Goal: Task Accomplishment & Management: Manage account settings

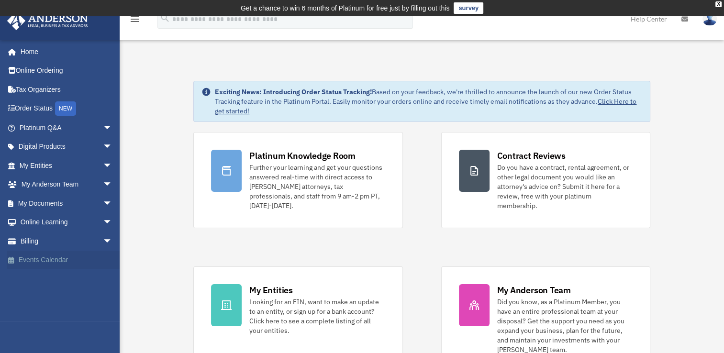
click at [53, 263] on link "Events Calendar" at bounding box center [67, 260] width 120 height 19
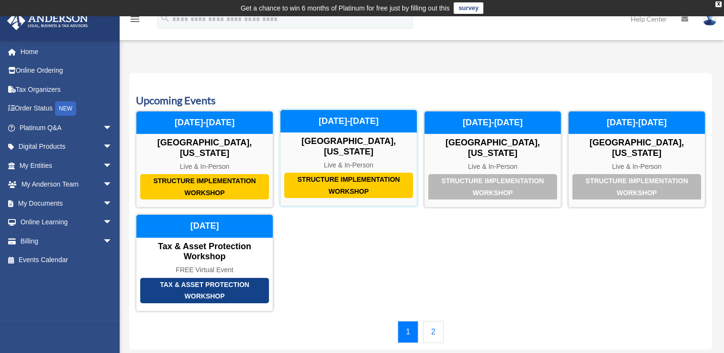
click at [355, 179] on div "Structure Implementation Workshop" at bounding box center [348, 185] width 129 height 25
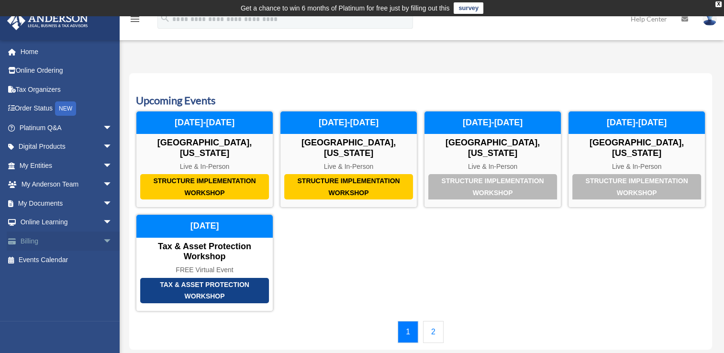
click at [42, 238] on link "Billing arrow_drop_down" at bounding box center [67, 241] width 120 height 19
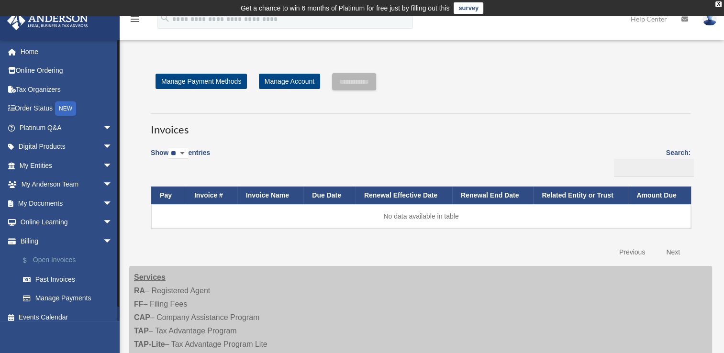
click at [69, 258] on link "$ Open Invoices" at bounding box center [69, 261] width 113 height 20
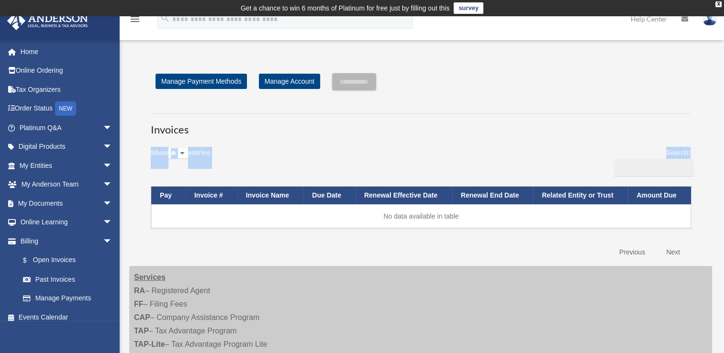
drag, startPoint x: 594, startPoint y: 102, endPoint x: 436, endPoint y: 168, distance: 170.7
click at [436, 168] on div "**********" at bounding box center [421, 167] width 554 height 189
click at [48, 107] on link "Order Status NEW" at bounding box center [67, 109] width 120 height 20
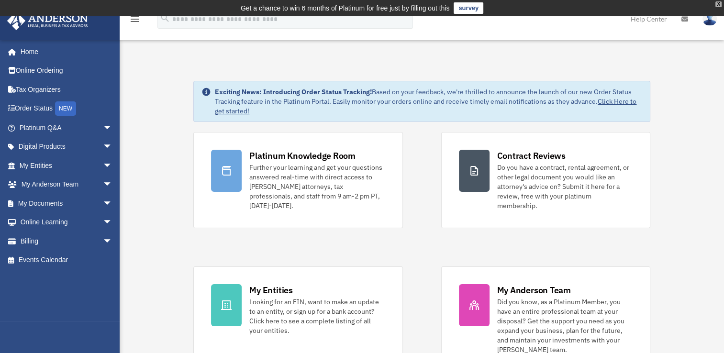
click at [720, 1] on div "X" at bounding box center [718, 4] width 6 height 6
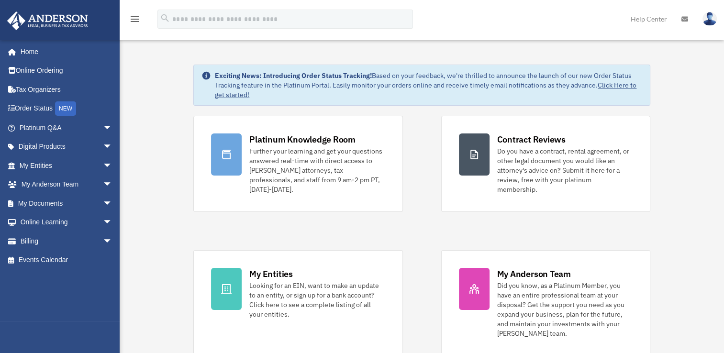
click at [703, 22] on img at bounding box center [709, 19] width 14 height 14
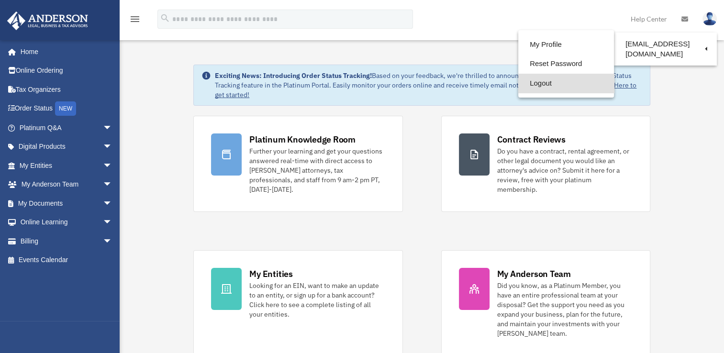
click at [518, 83] on link "Logout" at bounding box center [566, 84] width 96 height 20
